Goal: Check status: Check status

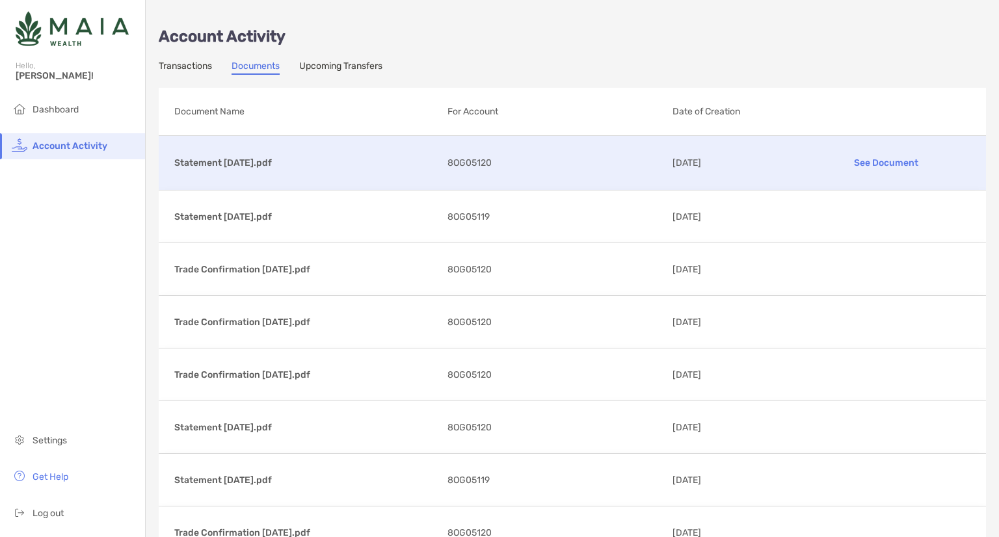
click at [232, 176] on div "Statement 09/30/2025.pdf See Document 8OG05120 10/07/2025" at bounding box center [572, 163] width 827 height 54
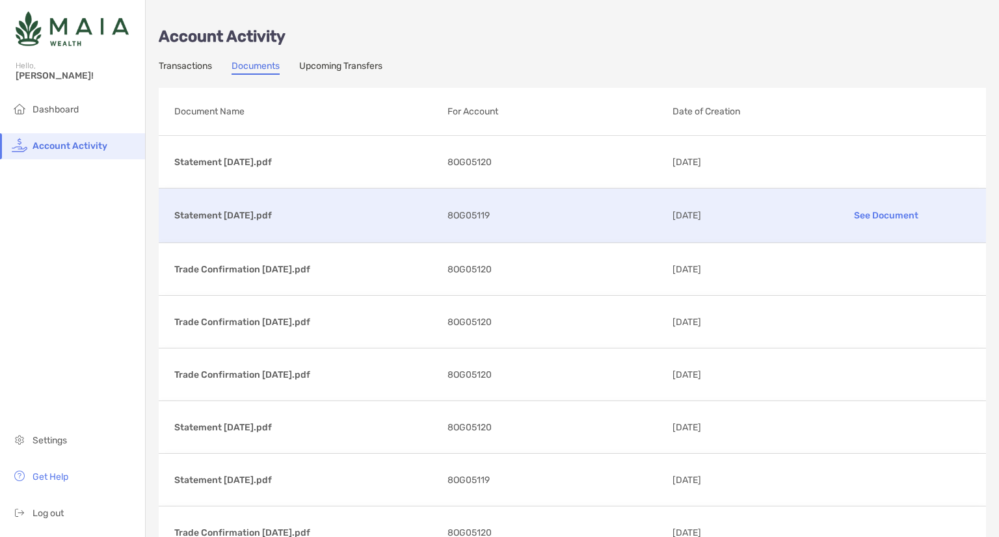
click at [224, 209] on p "Statement 09/30/2025.pdf" at bounding box center [305, 215] width 263 height 16
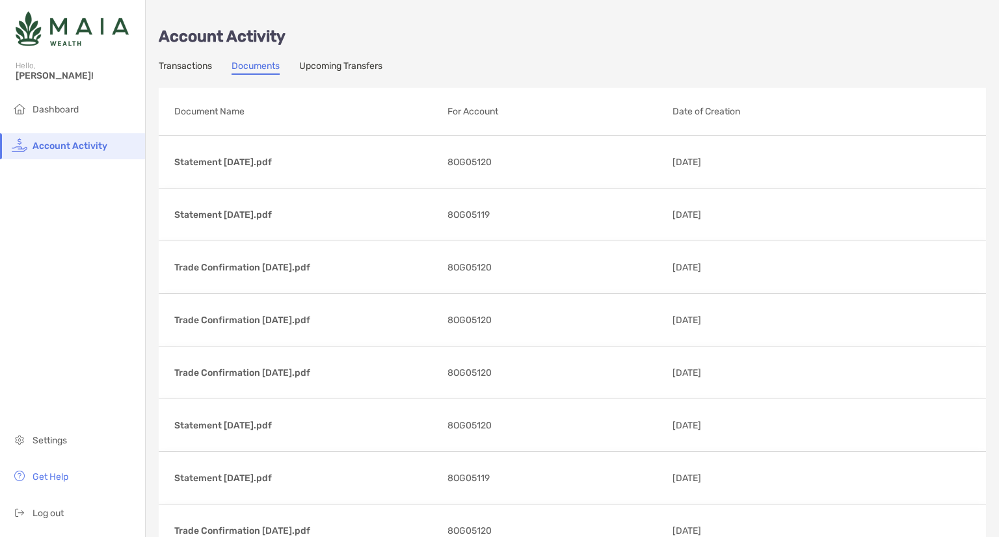
click at [356, 69] on link "Upcoming Transfers" at bounding box center [340, 67] width 83 height 14
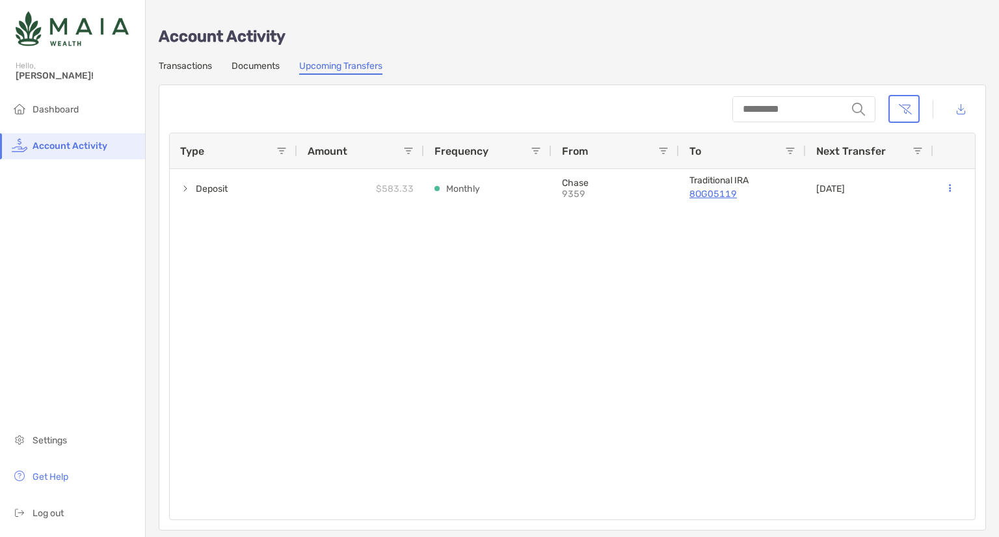
click at [197, 66] on link "Transactions" at bounding box center [185, 67] width 53 height 14
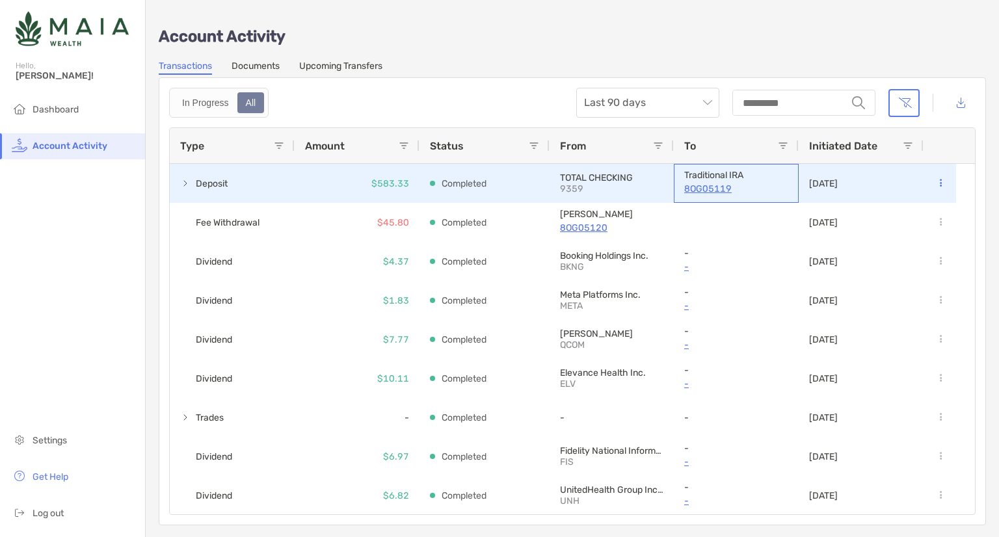
click at [695, 186] on p "8OG05119" at bounding box center [736, 189] width 104 height 16
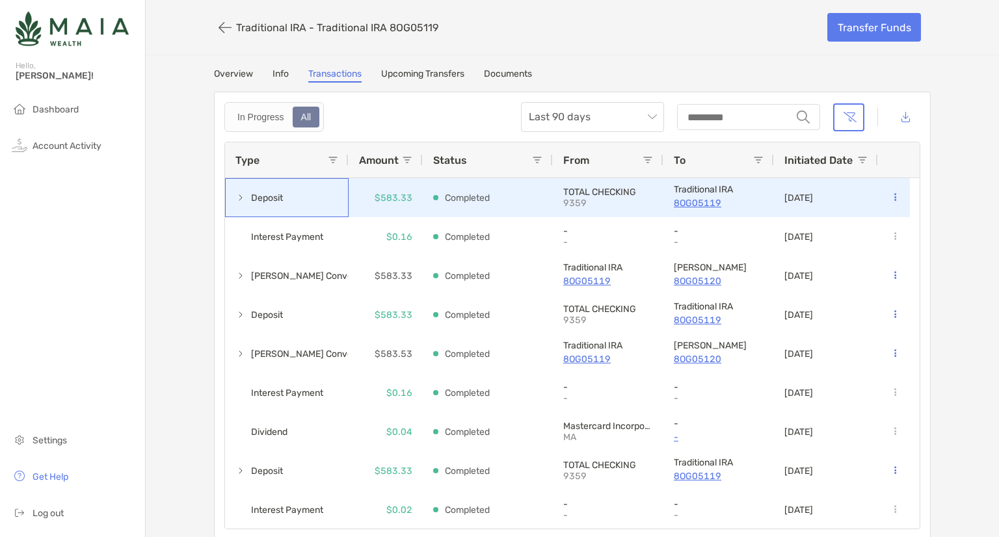
click at [237, 198] on span at bounding box center [240, 198] width 10 height 10
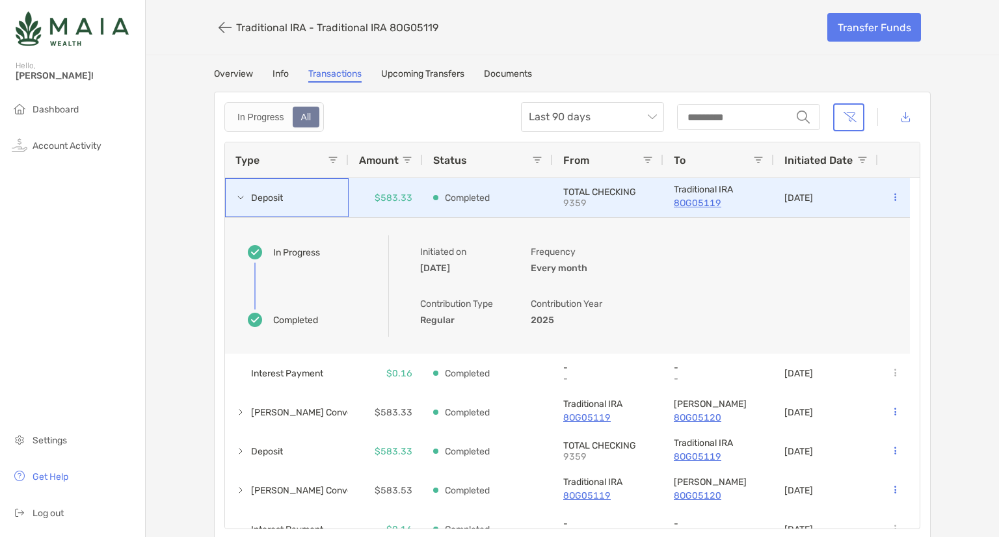
click at [237, 198] on span at bounding box center [240, 198] width 10 height 10
